Goal: Task Accomplishment & Management: Use online tool/utility

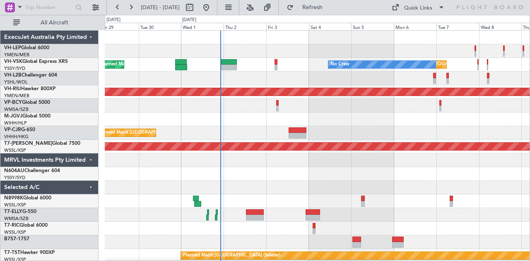
click at [204, 81] on div at bounding box center [317, 79] width 425 height 14
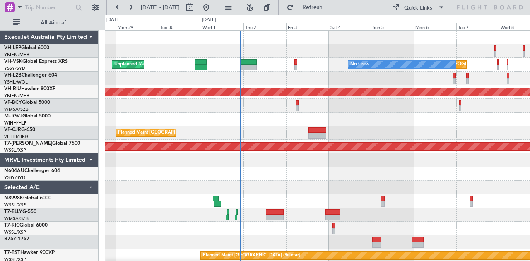
click at [378, 168] on div at bounding box center [317, 174] width 425 height 14
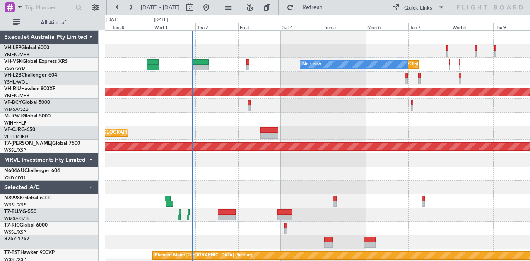
click at [261, 84] on div at bounding box center [317, 79] width 425 height 14
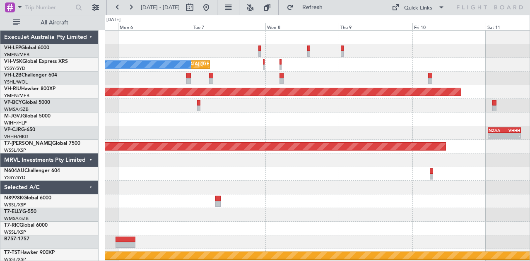
click at [265, 63] on div "Unplanned Maint [GEOGRAPHIC_DATA] ([GEOGRAPHIC_DATA]) No Crew" at bounding box center [317, 65] width 425 height 14
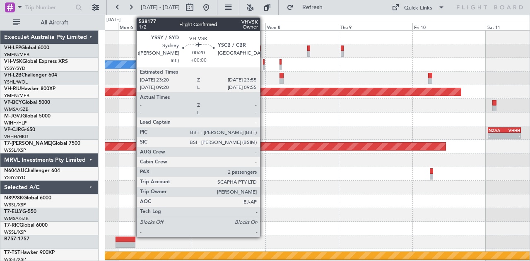
click at [264, 67] on div at bounding box center [264, 68] width 2 height 6
click at [264, 60] on div at bounding box center [264, 62] width 2 height 6
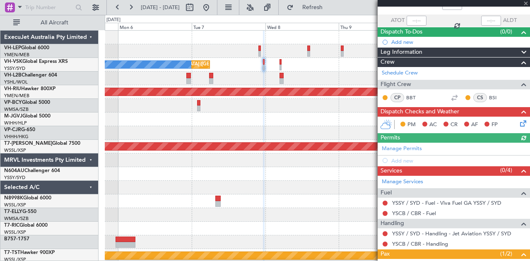
scroll to position [41, 0]
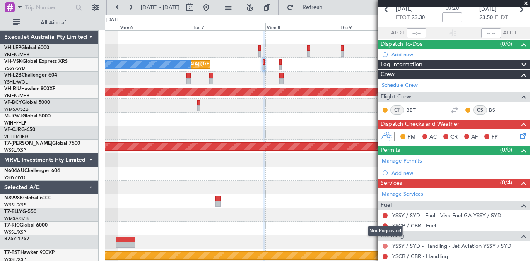
click at [385, 244] on button at bounding box center [384, 246] width 5 height 5
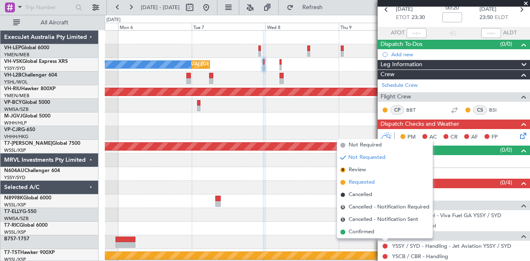
click at [362, 185] on span "Requested" at bounding box center [362, 182] width 26 height 8
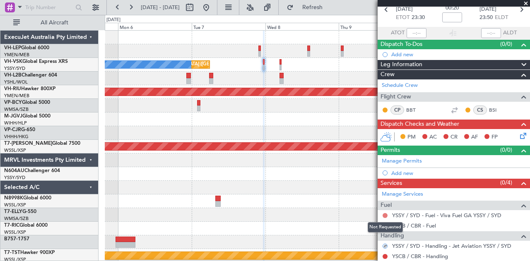
click at [385, 213] on button at bounding box center [384, 215] width 5 height 5
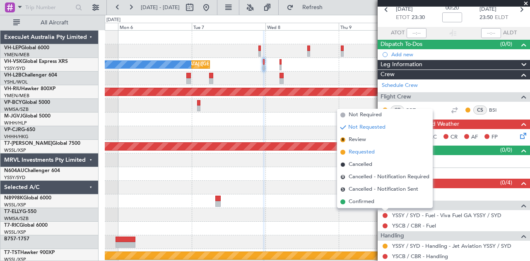
click at [369, 154] on span "Requested" at bounding box center [362, 152] width 26 height 8
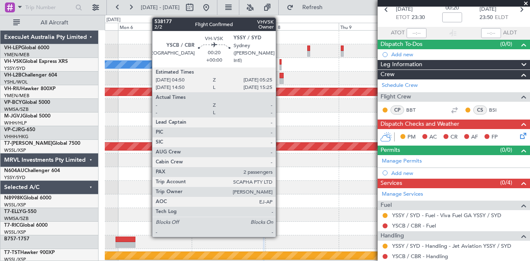
click at [280, 65] on div at bounding box center [280, 68] width 2 height 6
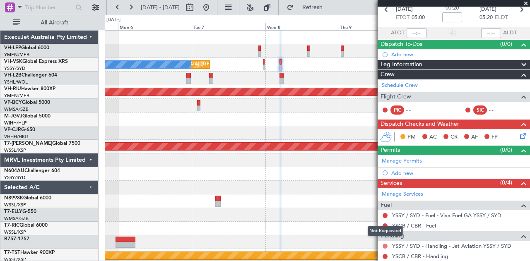
click at [386, 244] on button at bounding box center [384, 246] width 5 height 5
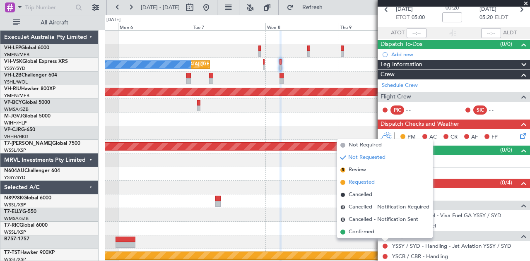
click at [364, 184] on span "Requested" at bounding box center [362, 182] width 26 height 8
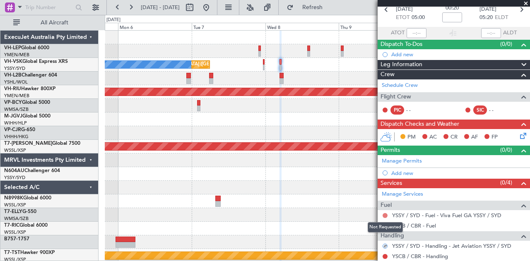
click at [387, 213] on button at bounding box center [384, 215] width 5 height 5
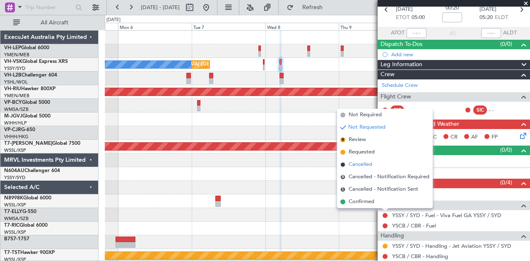
click at [366, 164] on span "Cancelled" at bounding box center [361, 165] width 24 height 8
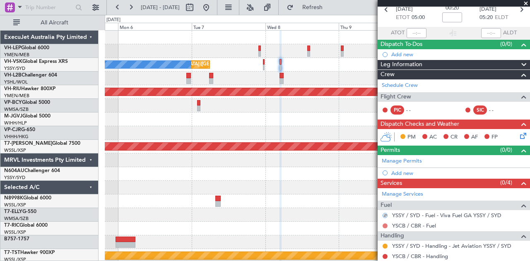
click at [386, 224] on button at bounding box center [384, 226] width 5 height 5
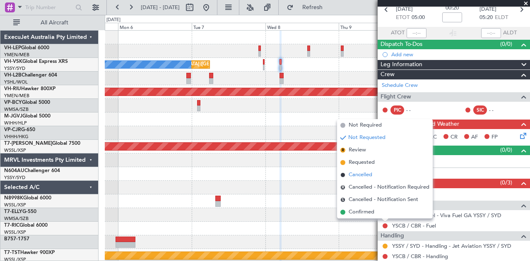
click at [367, 174] on span "Cancelled" at bounding box center [361, 175] width 24 height 8
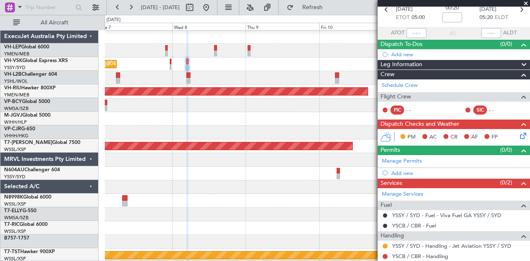
scroll to position [0, 0]
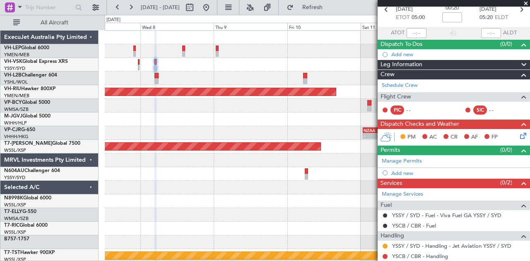
click at [152, 125] on div at bounding box center [317, 120] width 425 height 14
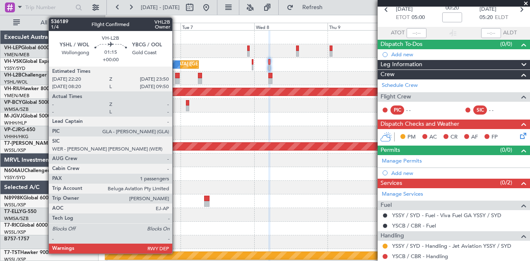
click at [176, 77] on div at bounding box center [177, 76] width 5 height 6
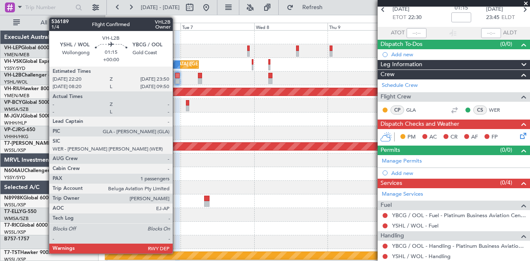
click at [177, 78] on div at bounding box center [317, 79] width 425 height 14
click at [177, 78] on div at bounding box center [177, 81] width 5 height 6
click at [176, 79] on div at bounding box center [177, 81] width 5 height 6
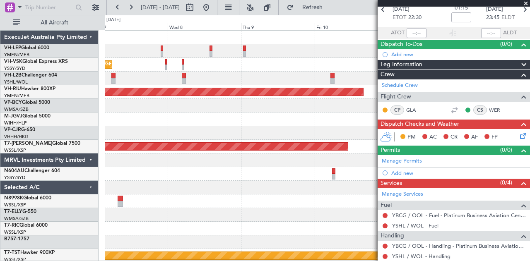
click at [190, 181] on div "Unplanned Maint [GEOGRAPHIC_DATA] ([GEOGRAPHIC_DATA]) No Crew Planned Maint [GE…" at bounding box center [317, 256] width 425 height 451
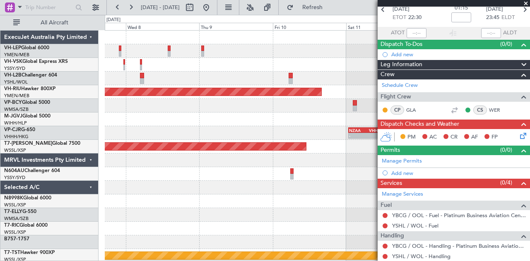
click at [183, 185] on div "No Crew Unplanned Maint [GEOGRAPHIC_DATA] ([GEOGRAPHIC_DATA]) Planned Maint [GE…" at bounding box center [317, 256] width 425 height 451
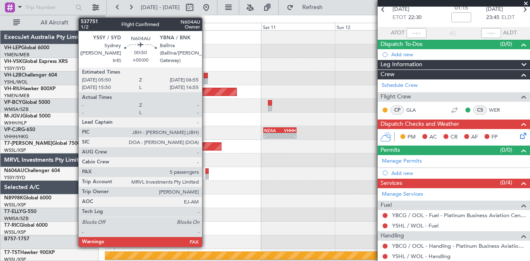
click at [206, 170] on div at bounding box center [207, 171] width 4 height 6
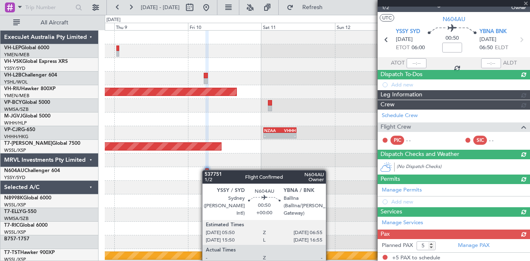
scroll to position [41, 0]
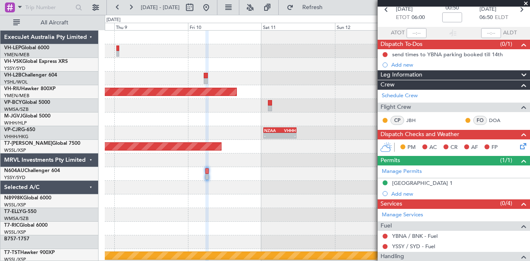
click at [311, 208] on div "Planned Maint [GEOGRAPHIC_DATA] ([GEOGRAPHIC_DATA]) - - NZAA 00:50 Z VHHH 11:30…" at bounding box center [317, 256] width 425 height 451
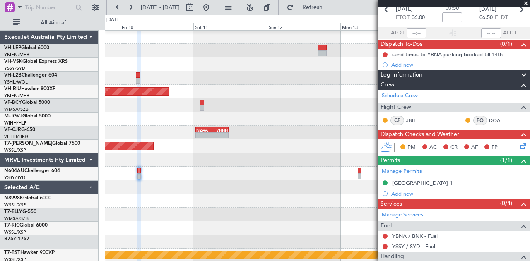
click at [127, 190] on div at bounding box center [317, 187] width 425 height 14
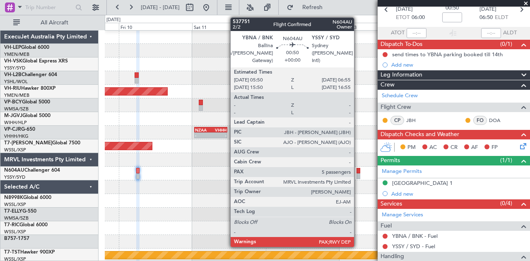
click at [358, 173] on div at bounding box center [358, 171] width 4 height 6
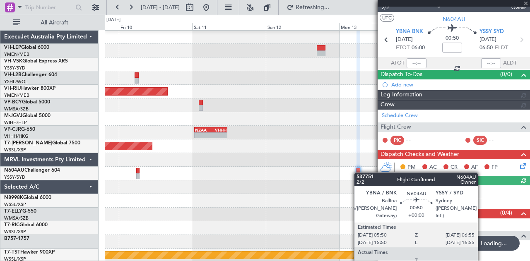
scroll to position [41, 0]
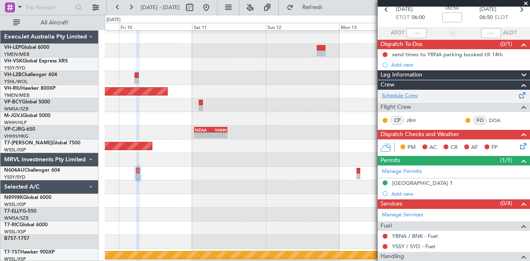
click at [394, 93] on link "Schedule Crew" at bounding box center [400, 96] width 36 height 8
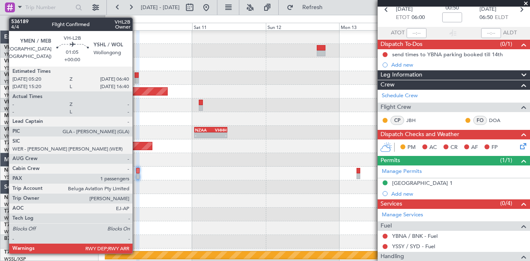
click at [137, 79] on div at bounding box center [137, 81] width 4 height 6
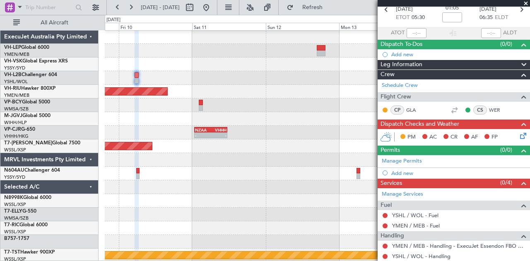
click at [135, 173] on div at bounding box center [317, 174] width 425 height 14
click at [153, 175] on div at bounding box center [317, 174] width 425 height 14
click at [139, 175] on div at bounding box center [317, 174] width 425 height 14
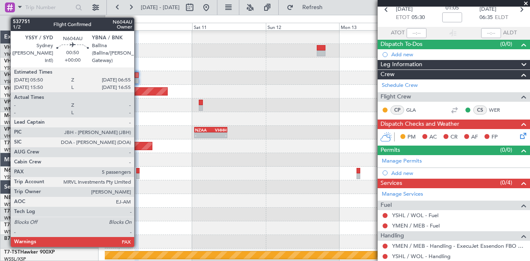
click at [138, 175] on div at bounding box center [138, 176] width 4 height 6
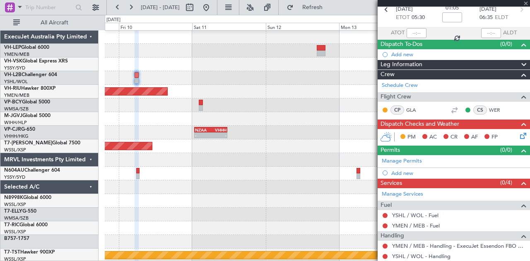
type input "5"
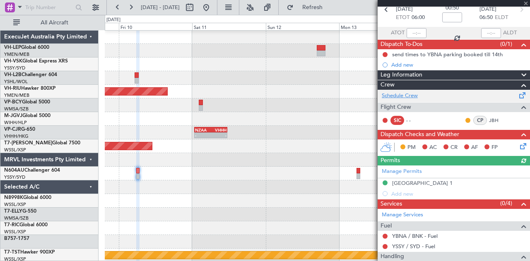
click at [399, 93] on link "Schedule Crew" at bounding box center [400, 96] width 36 height 8
